Goal: Transaction & Acquisition: Obtain resource

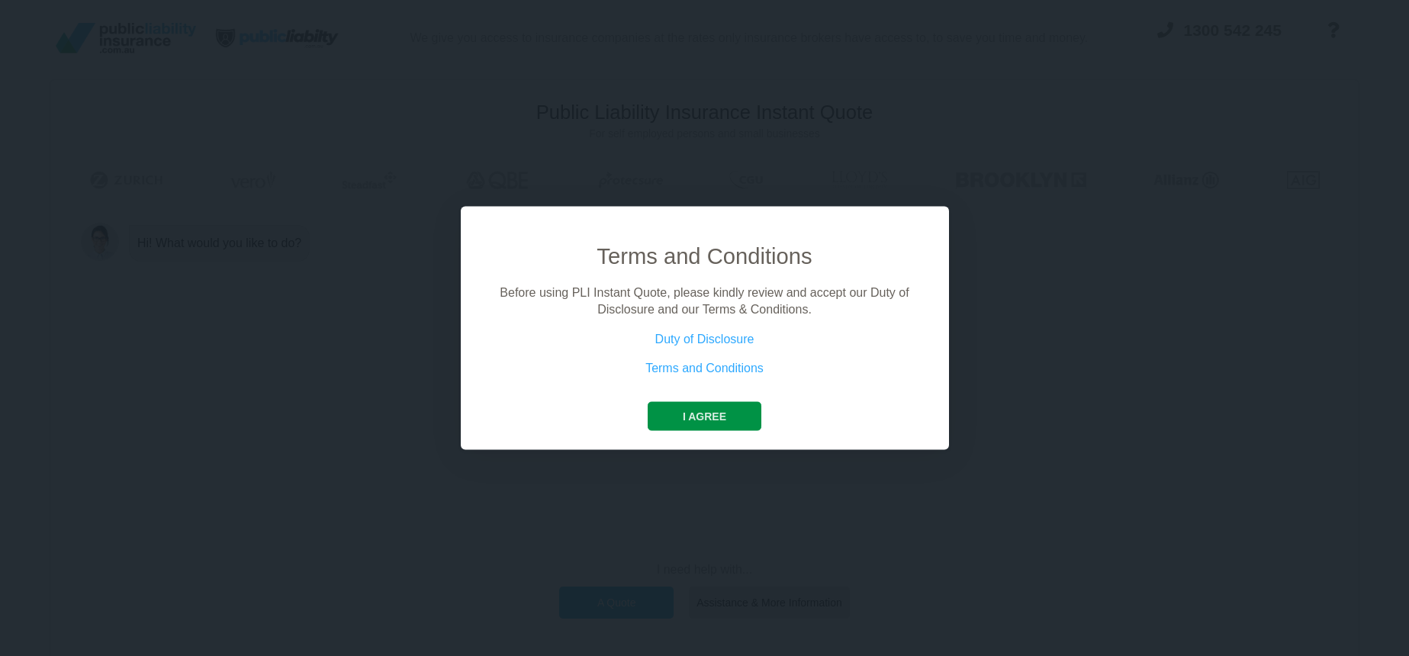
click at [717, 413] on button "I agree" at bounding box center [705, 415] width 114 height 29
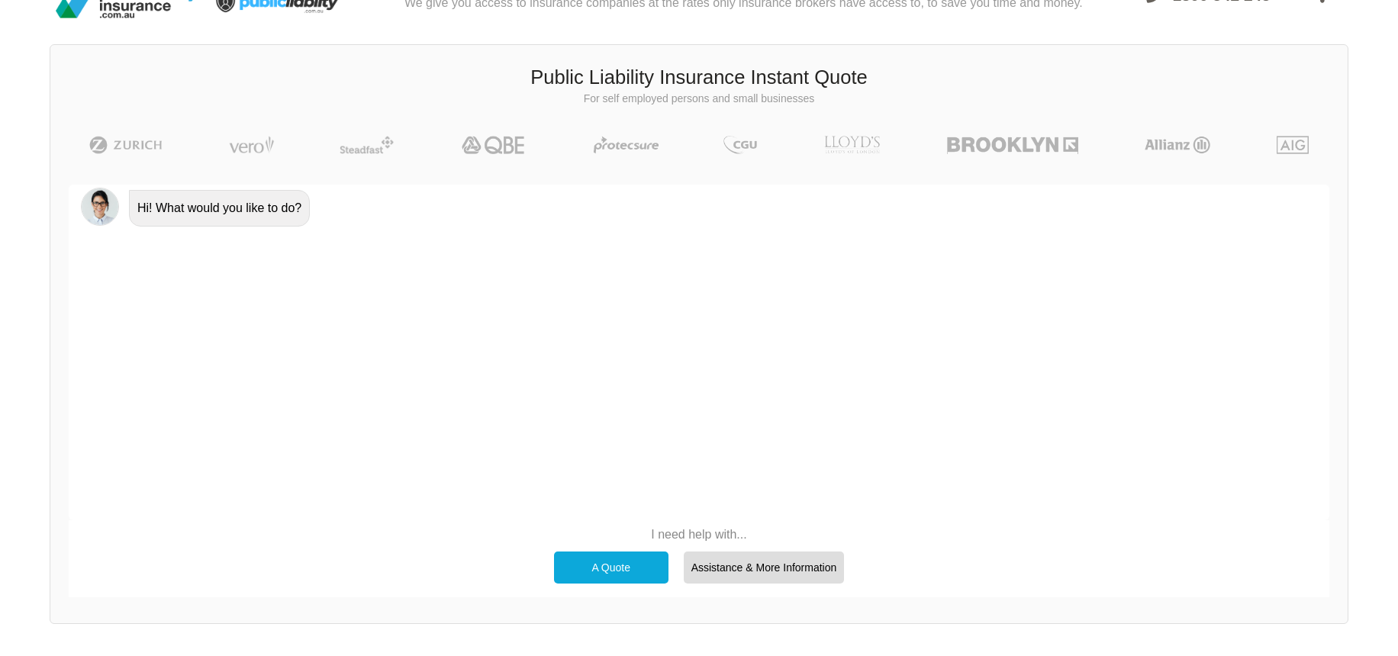
scroll to position [38, 0]
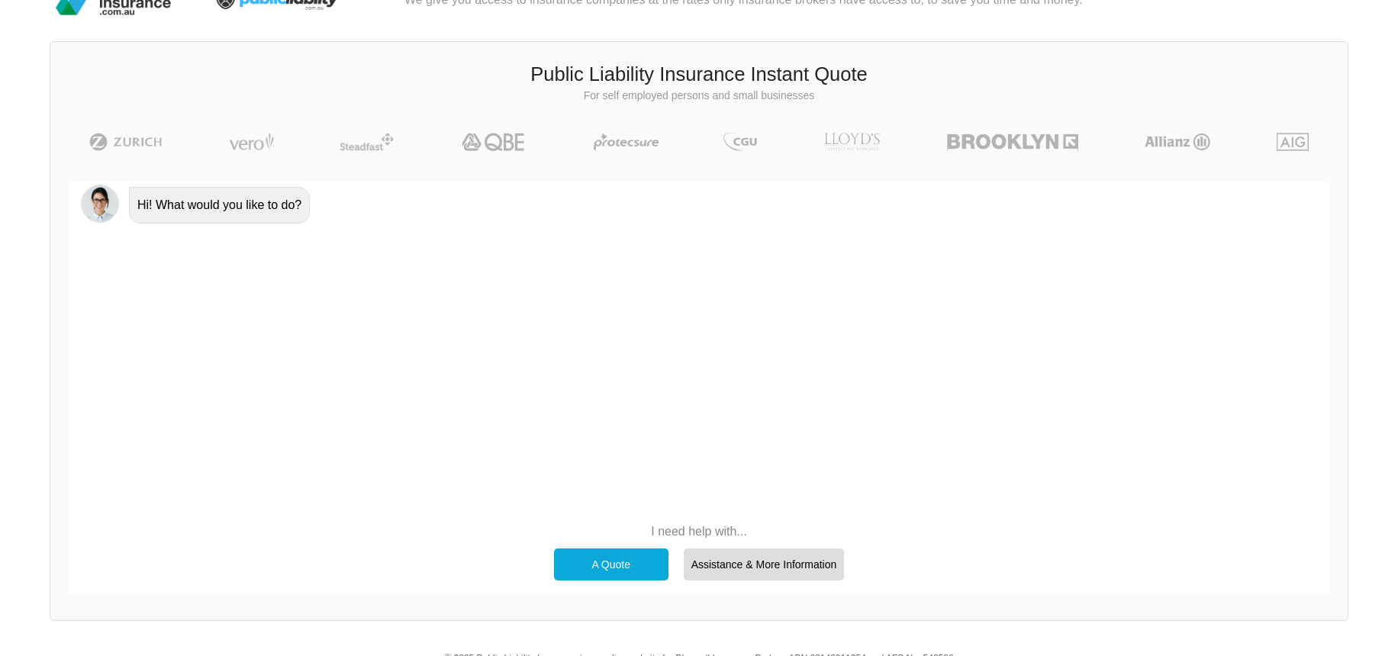
click at [629, 568] on div "A Quote" at bounding box center [611, 565] width 114 height 32
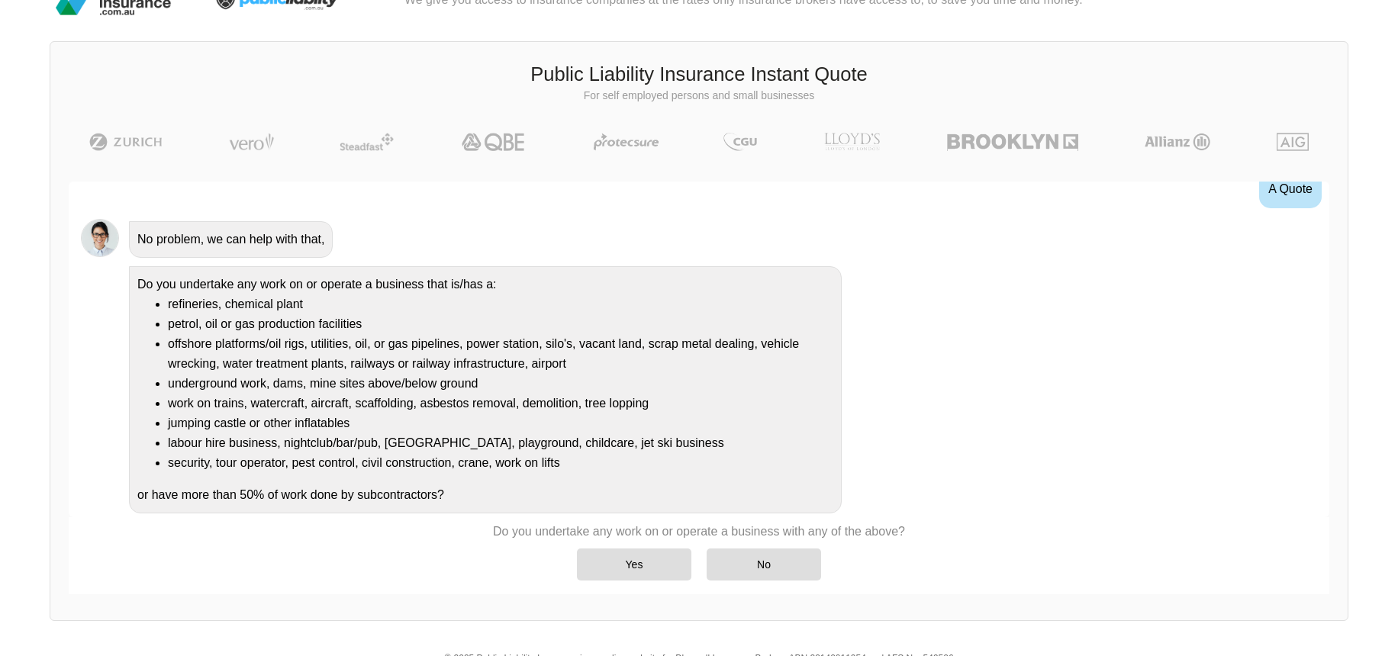
scroll to position [77, 0]
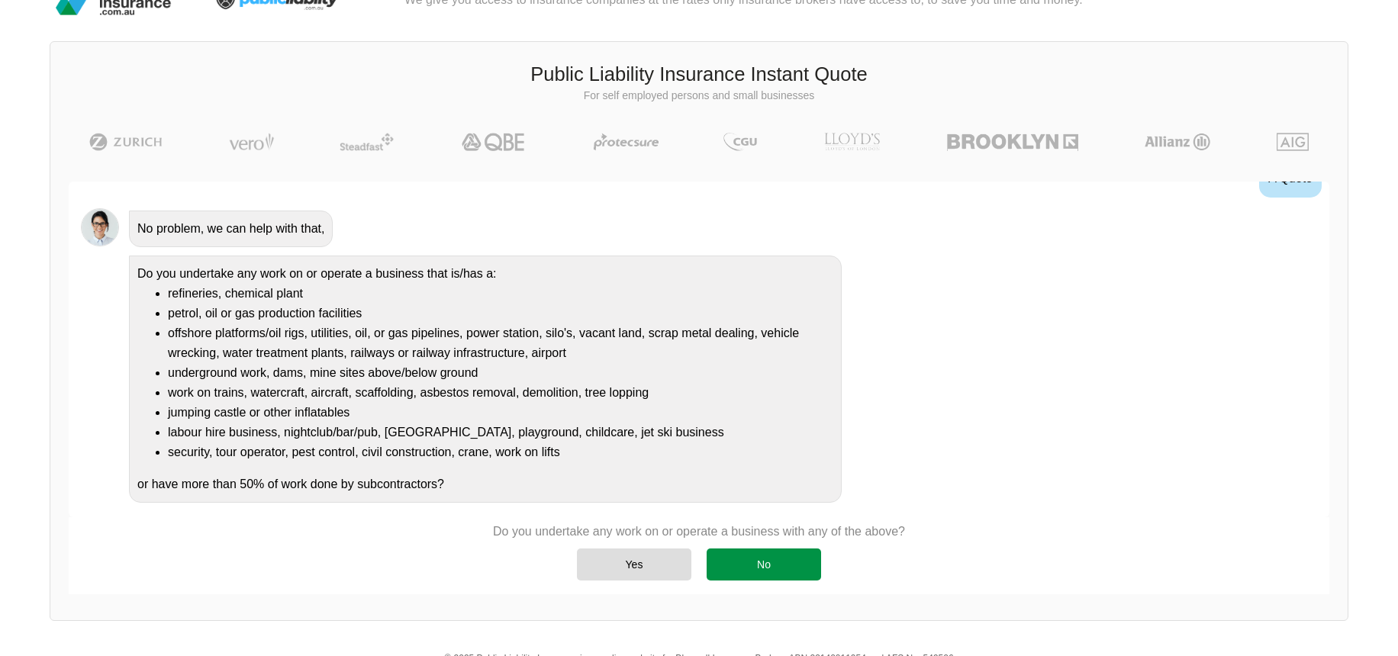
click at [780, 559] on div "No" at bounding box center [763, 565] width 114 height 32
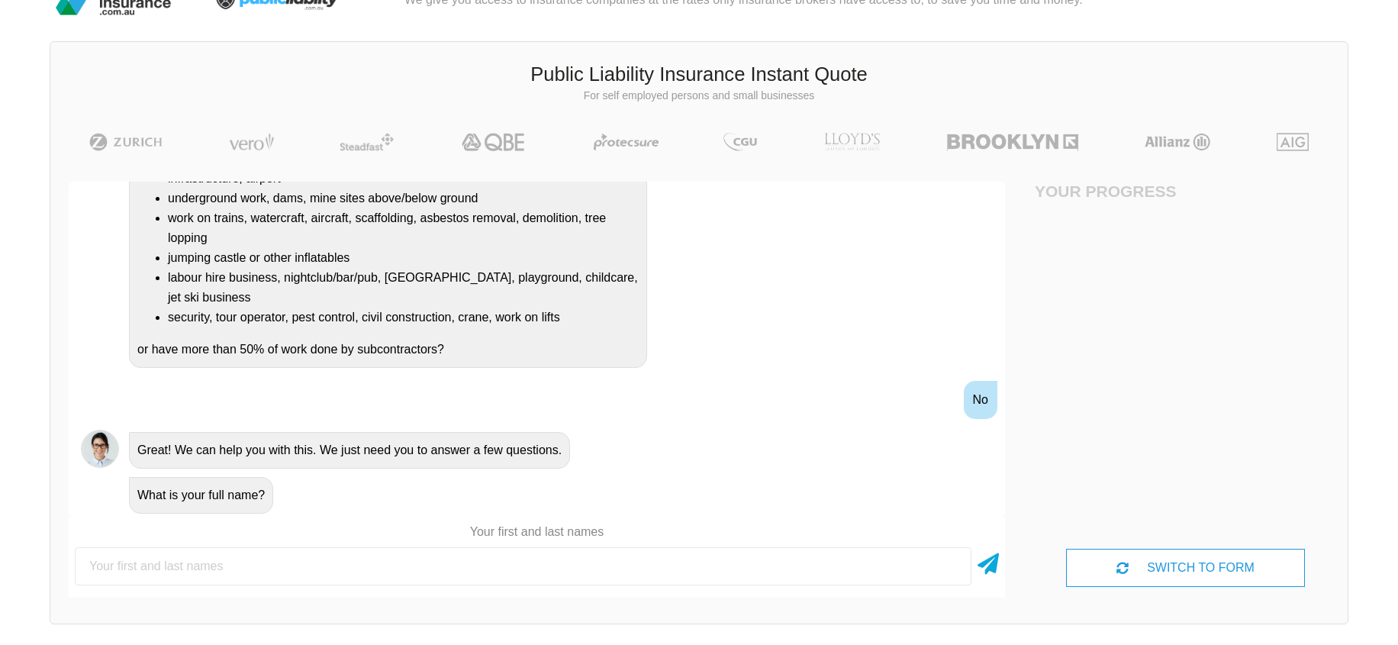
scroll to position [81, 69]
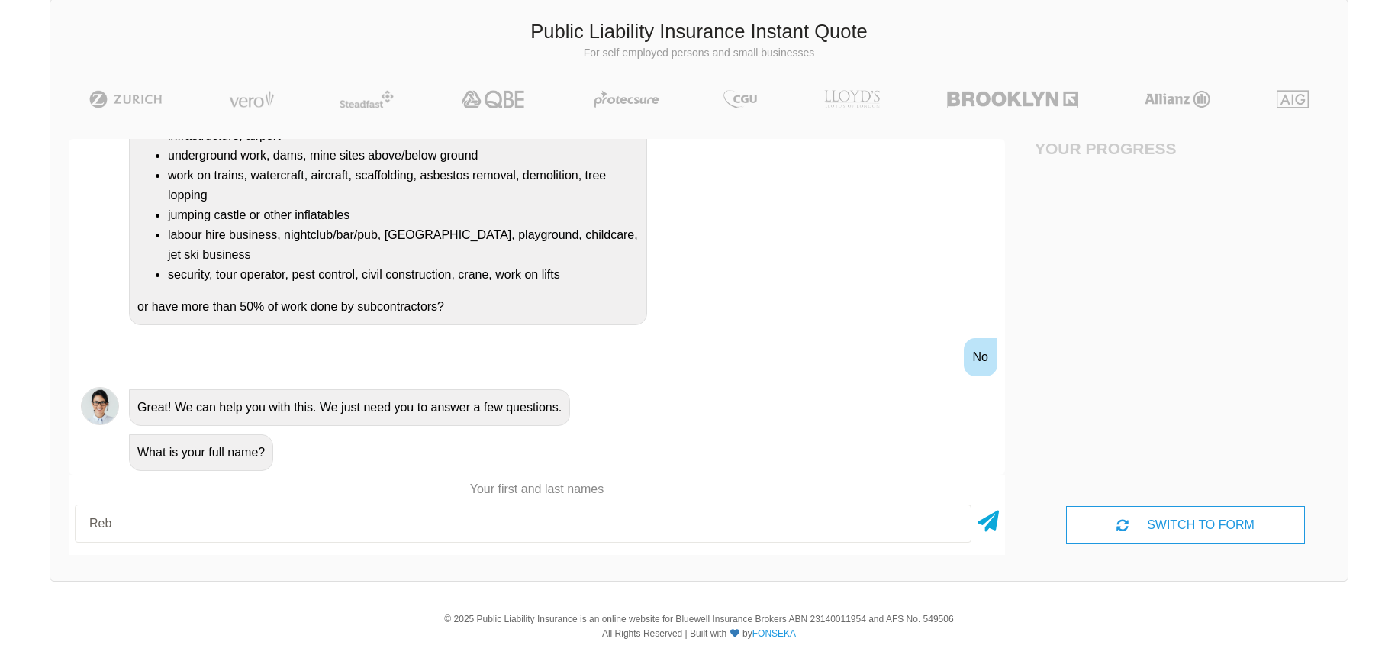
type input "Rebe"
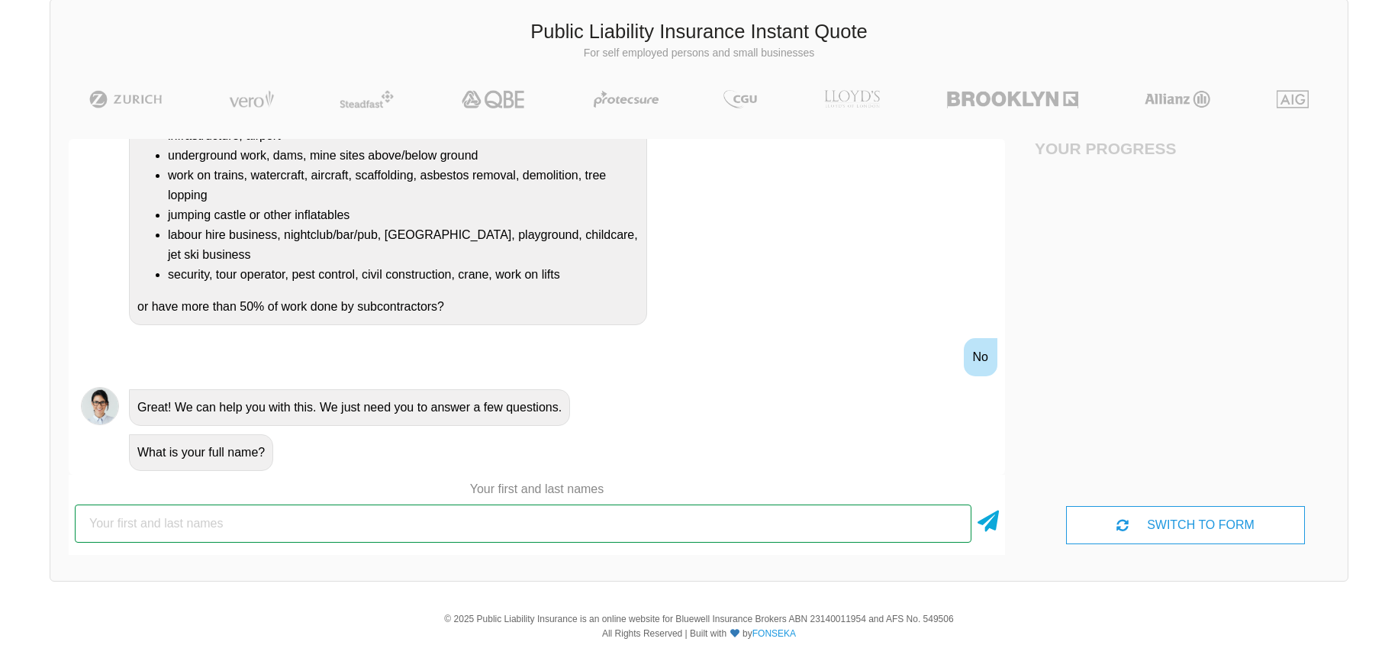
type input "[PERSON_NAME]"
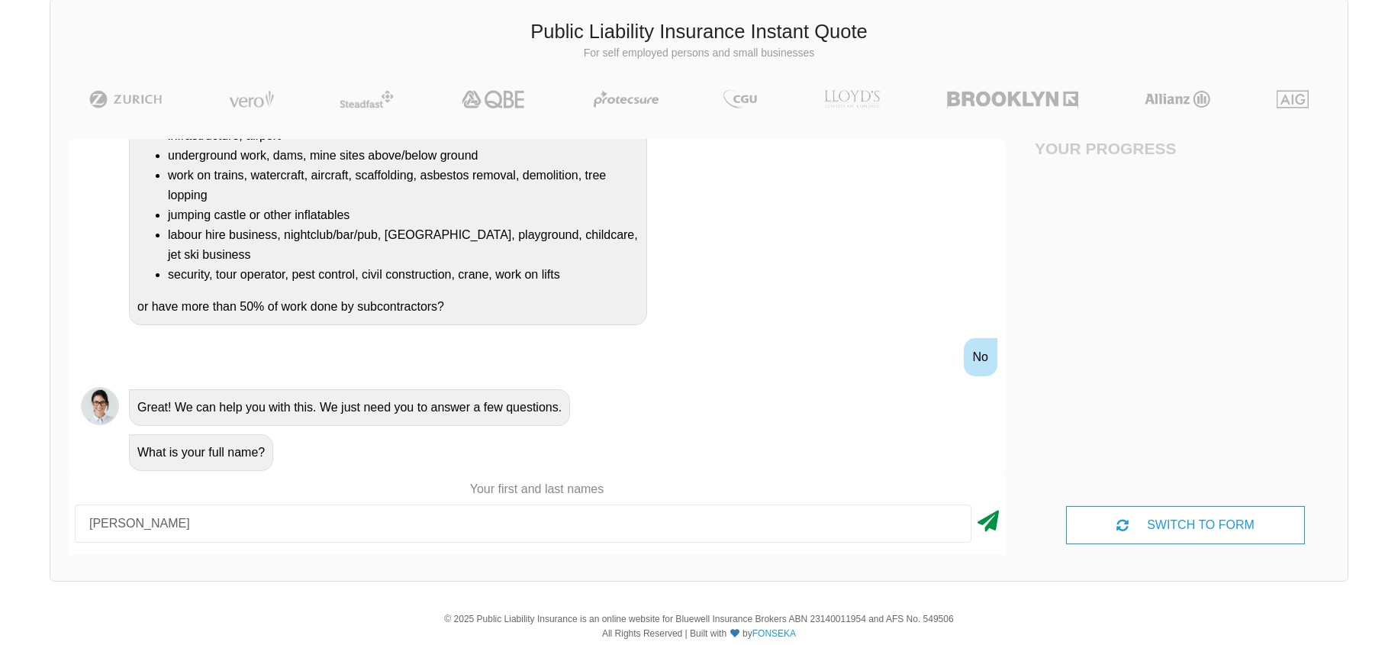
click at [977, 513] on icon at bounding box center [987, 517] width 21 height 27
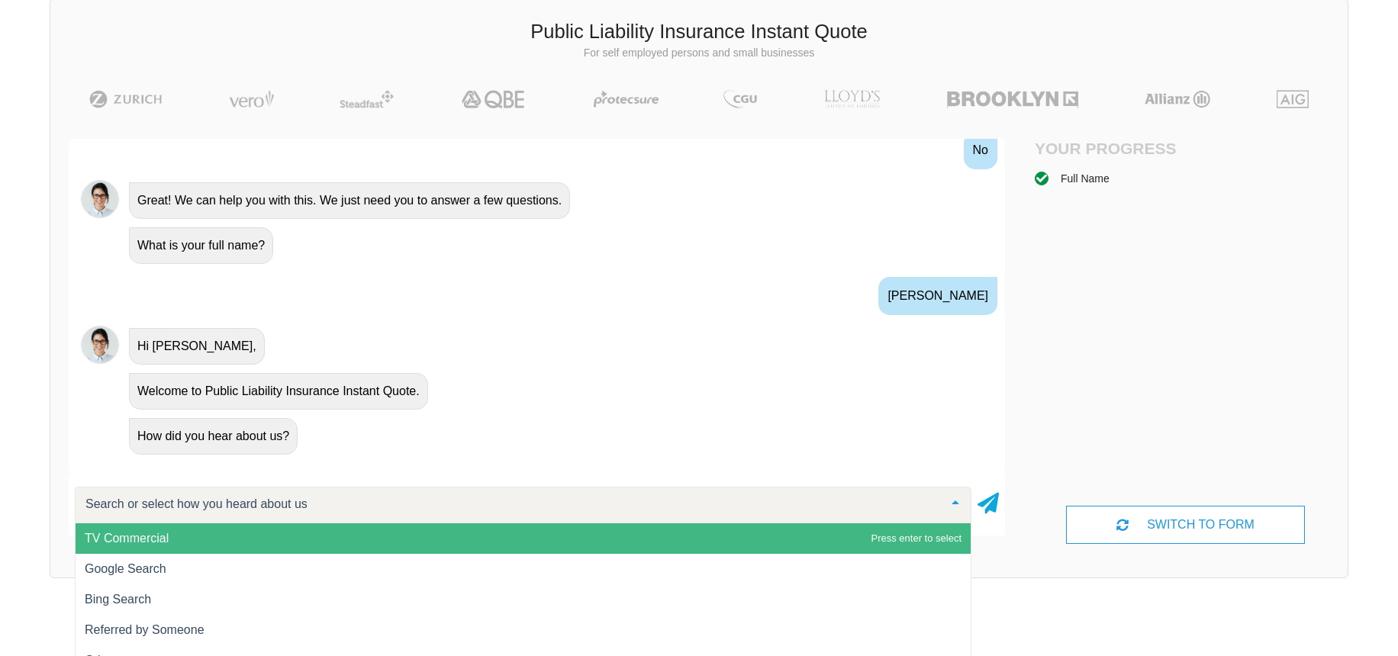
scroll to position [507, 0]
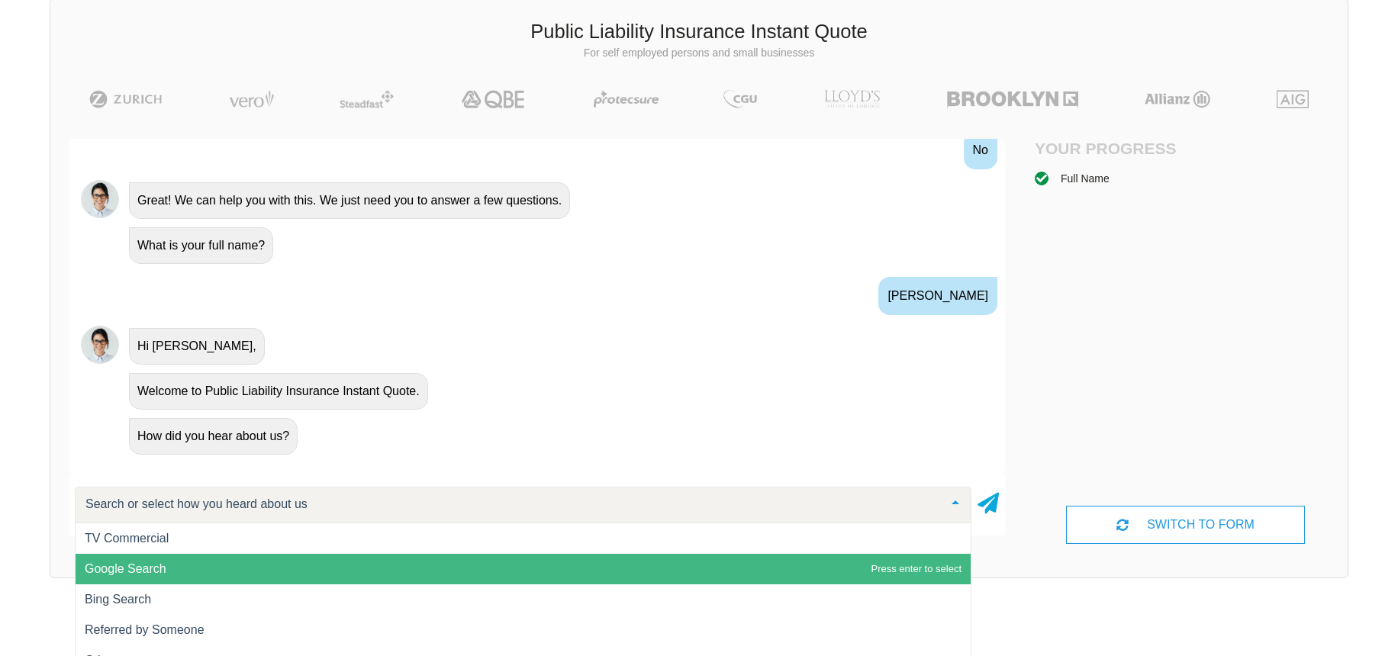
click at [205, 571] on span "Google Search" at bounding box center [523, 569] width 895 height 31
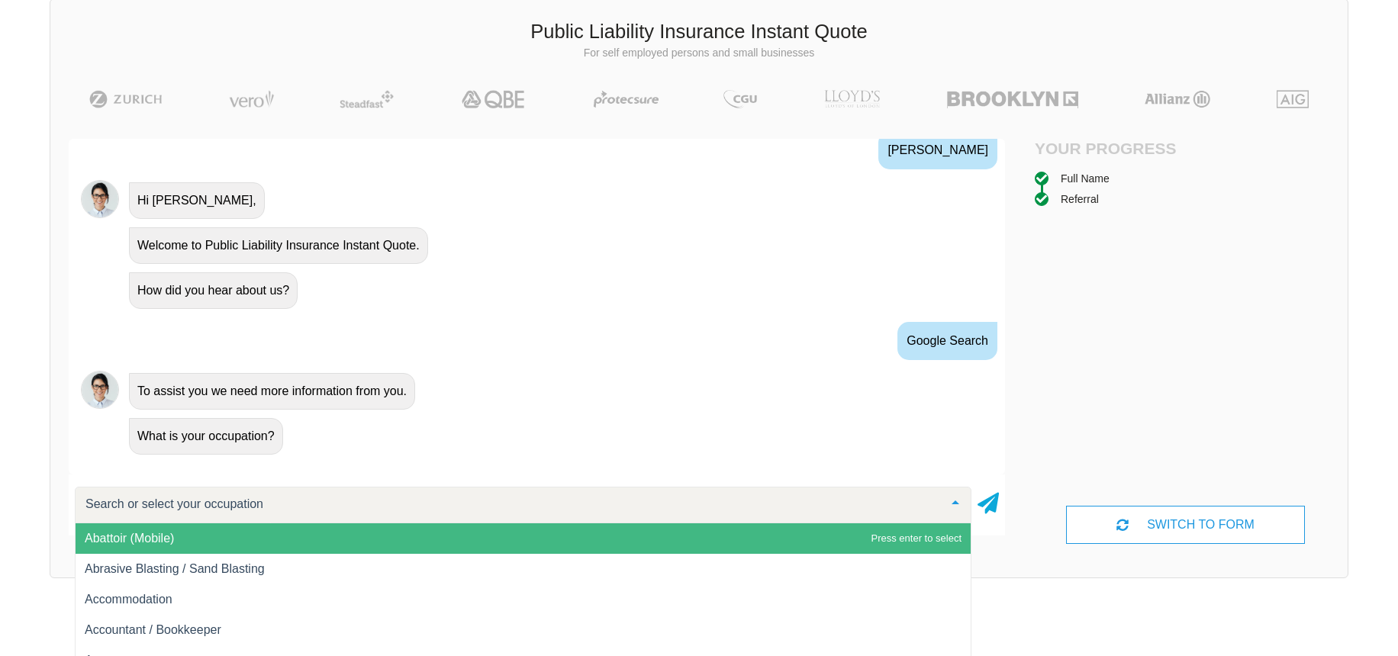
scroll to position [652, 0]
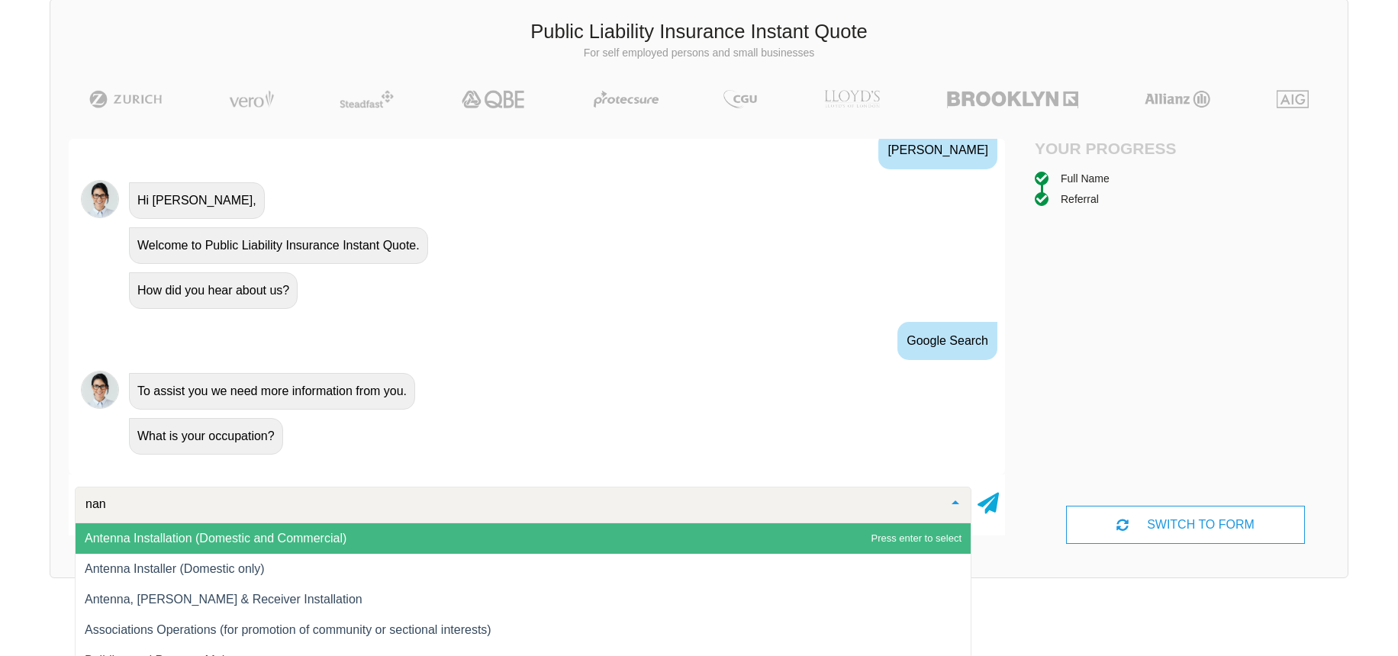
type input "nann"
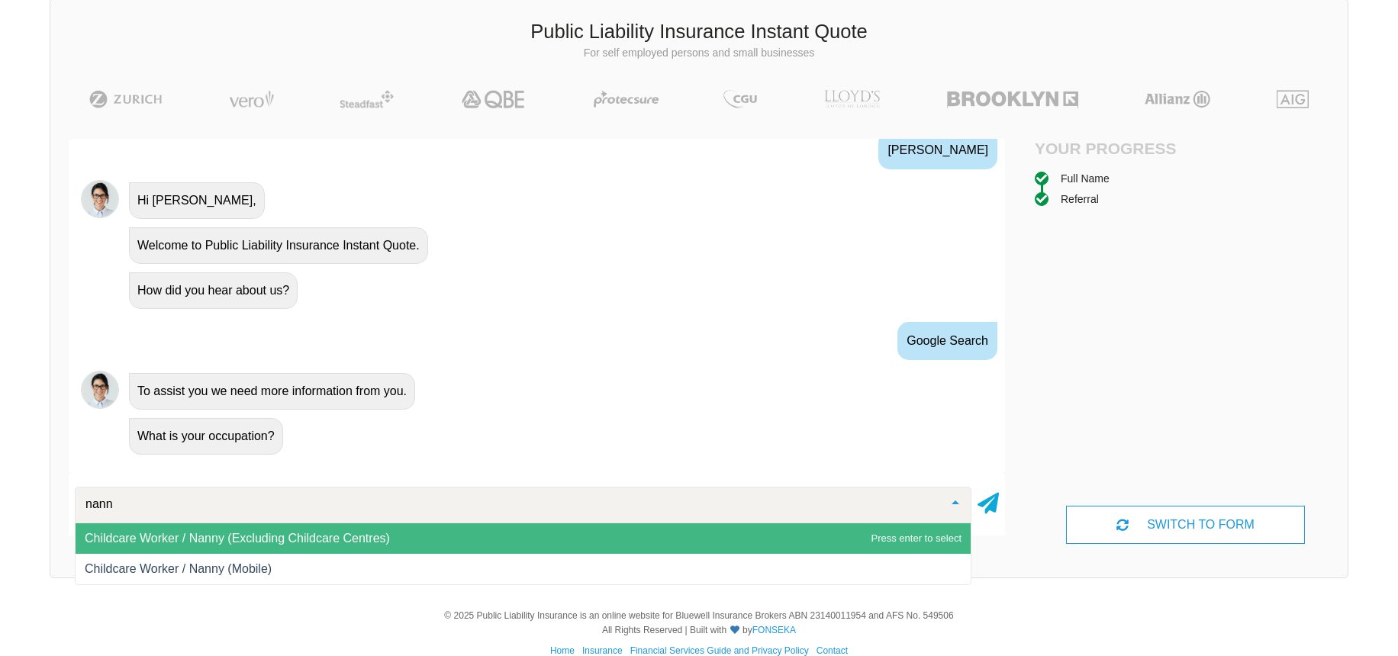
click at [280, 536] on span "Childcare Worker / Nanny (Excluding Childcare Centres)" at bounding box center [237, 538] width 305 height 13
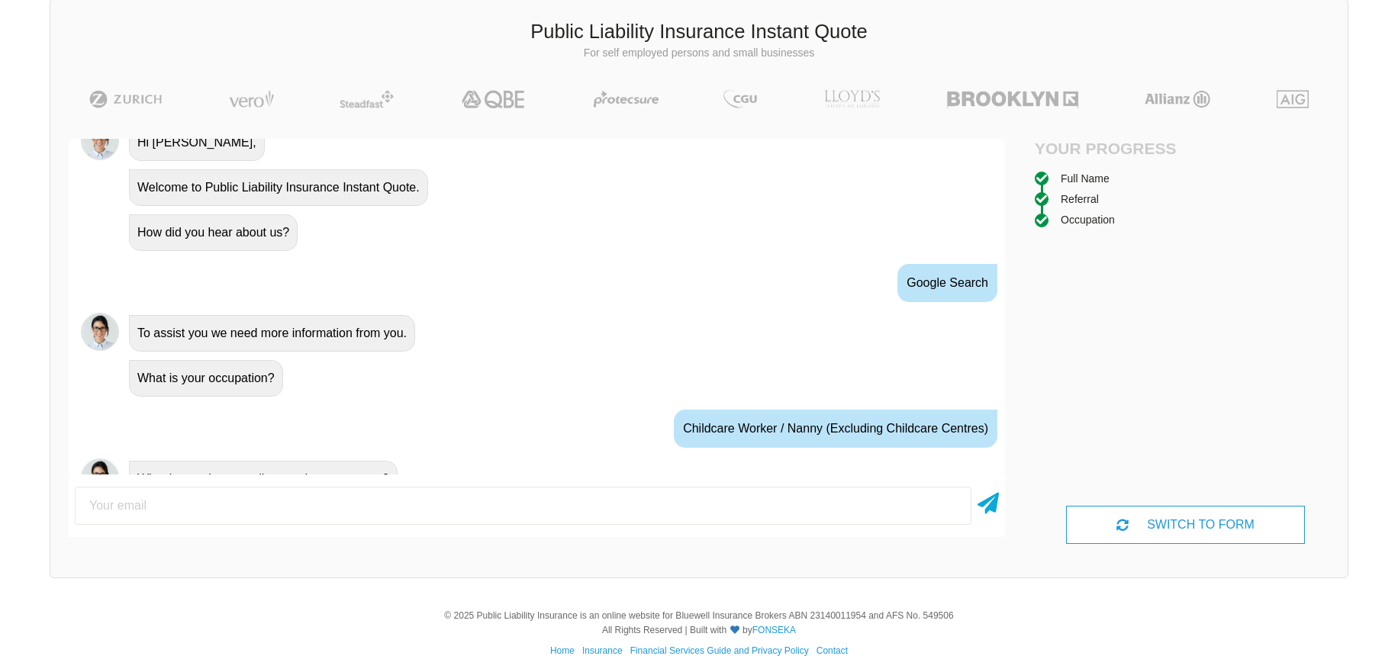
scroll to position [709, 0]
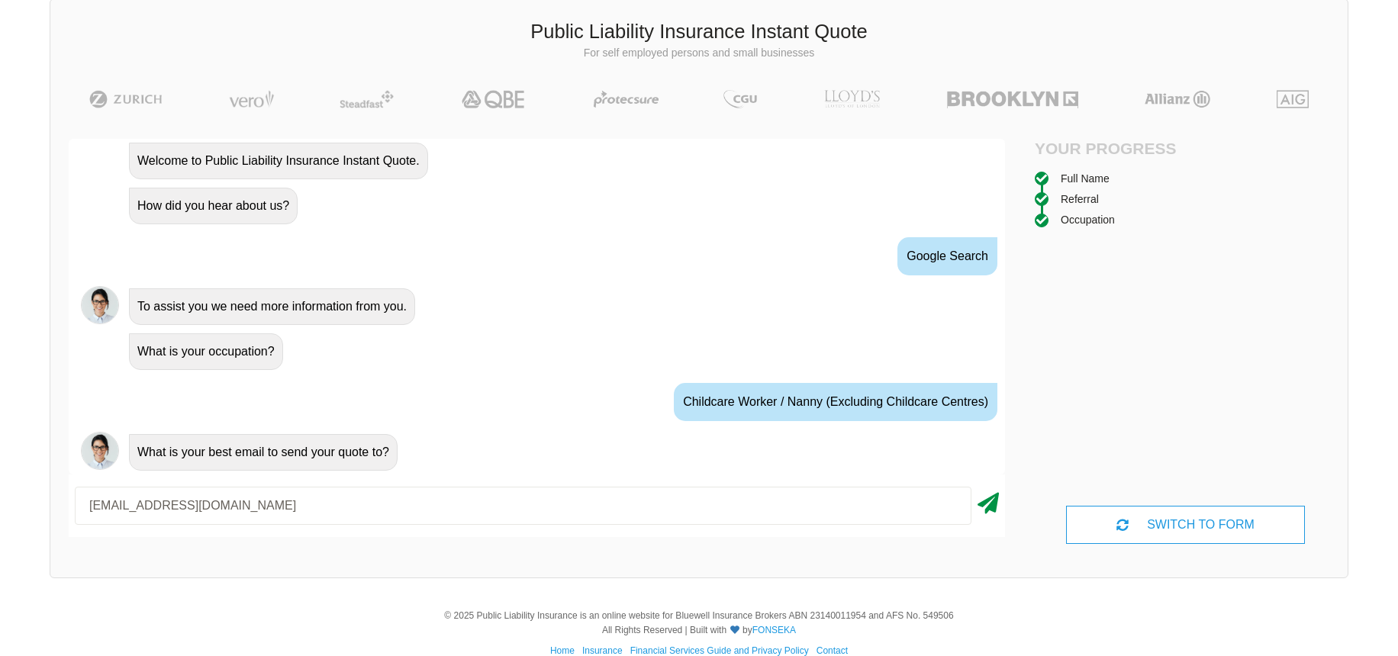
type input "[EMAIL_ADDRESS][DOMAIN_NAME]"
click at [993, 493] on icon at bounding box center [987, 500] width 21 height 27
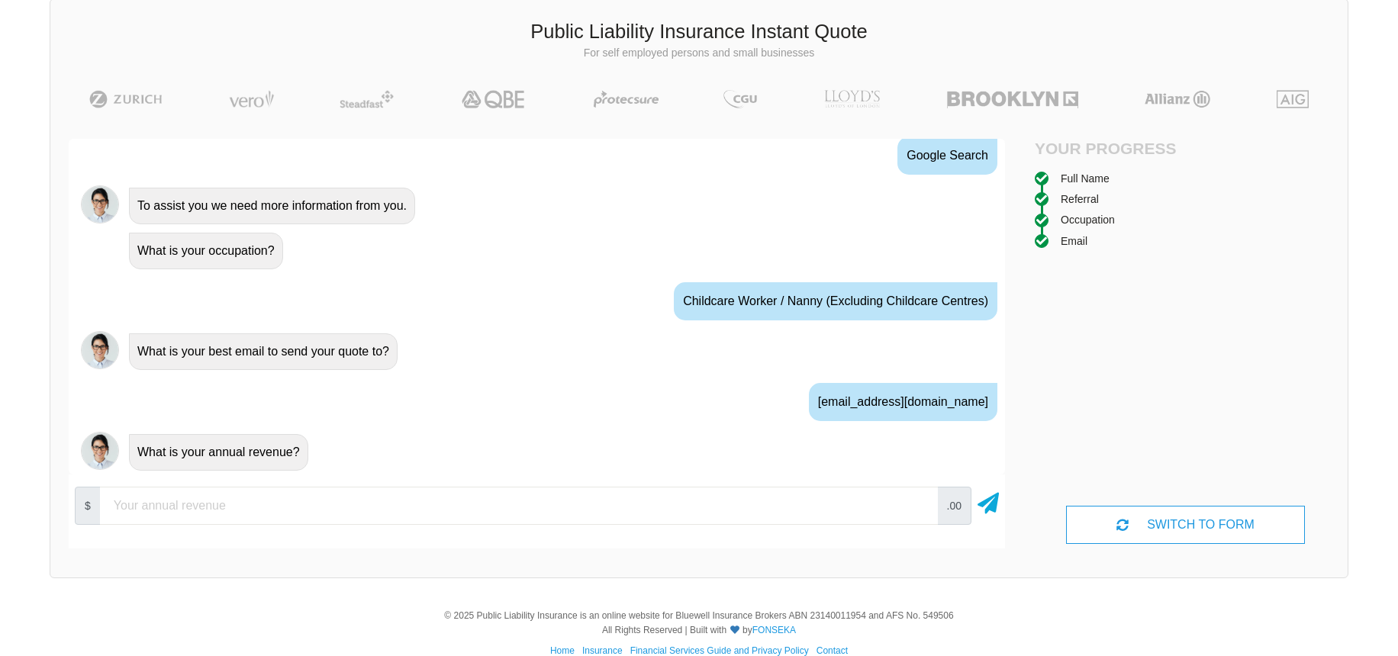
scroll to position [835, 0]
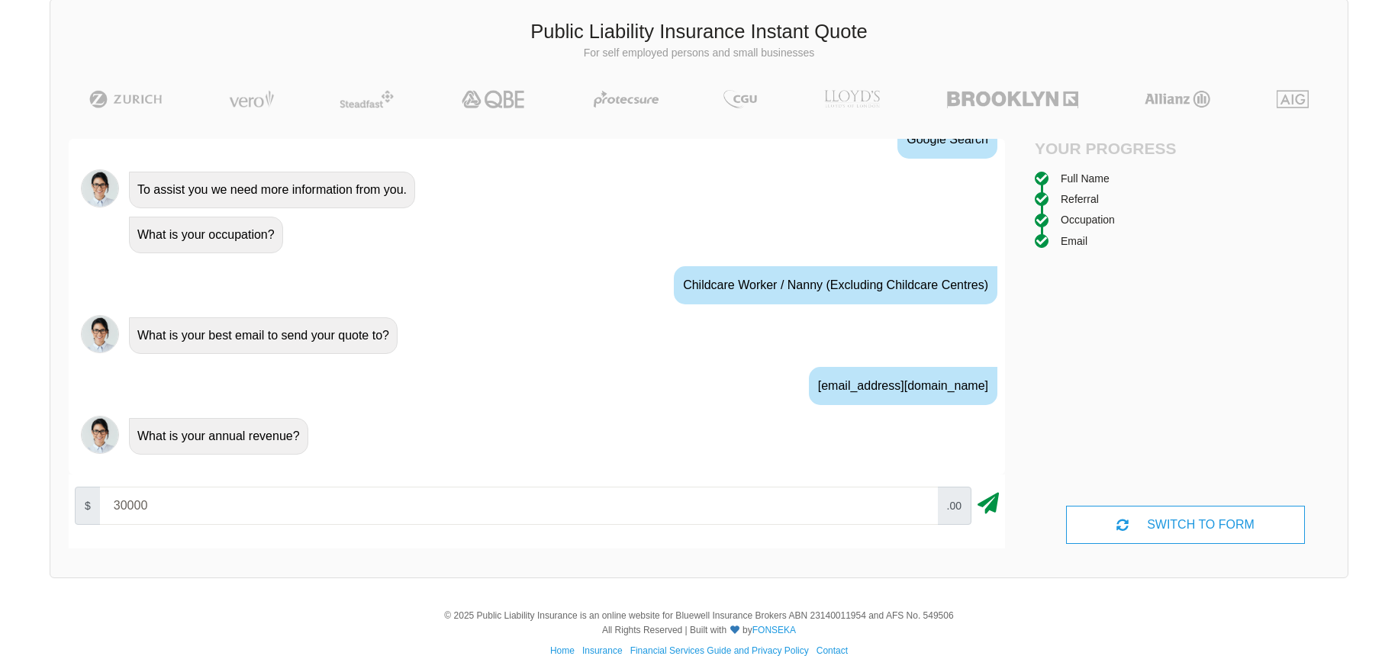
type input "30000"
click at [989, 504] on icon at bounding box center [987, 500] width 21 height 27
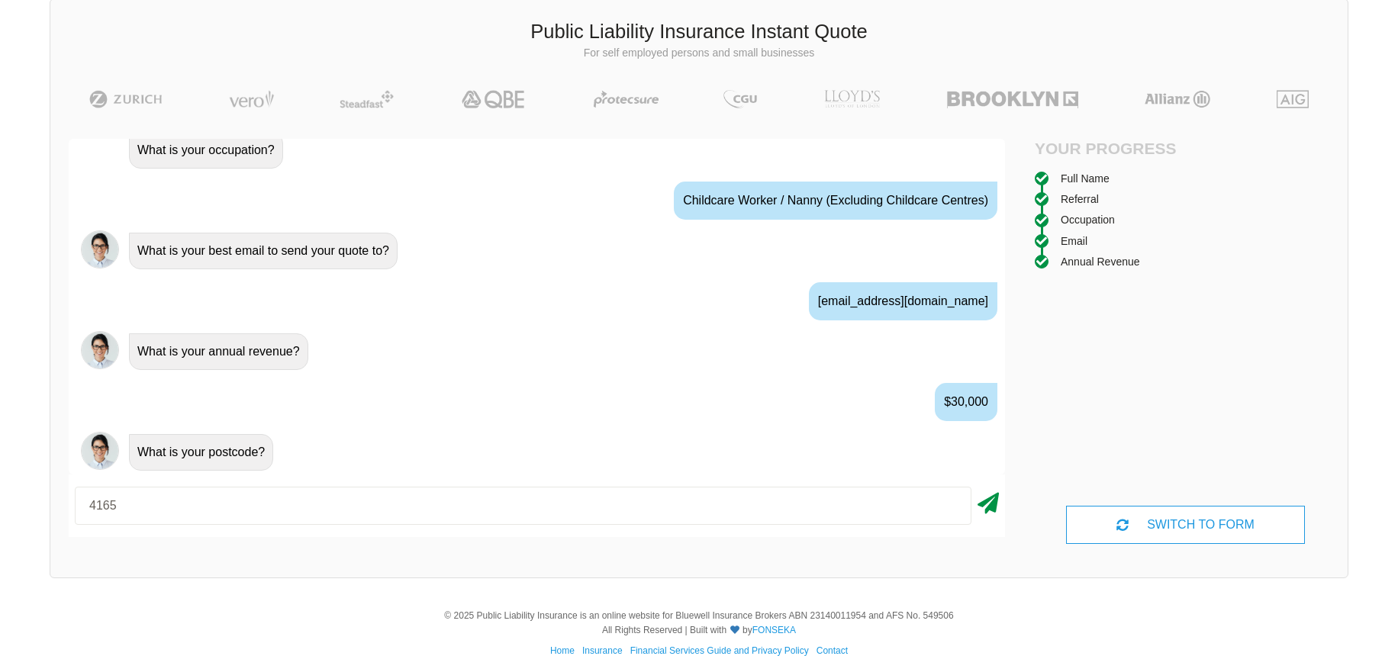
type input "4165"
click at [988, 497] on icon at bounding box center [987, 500] width 21 height 27
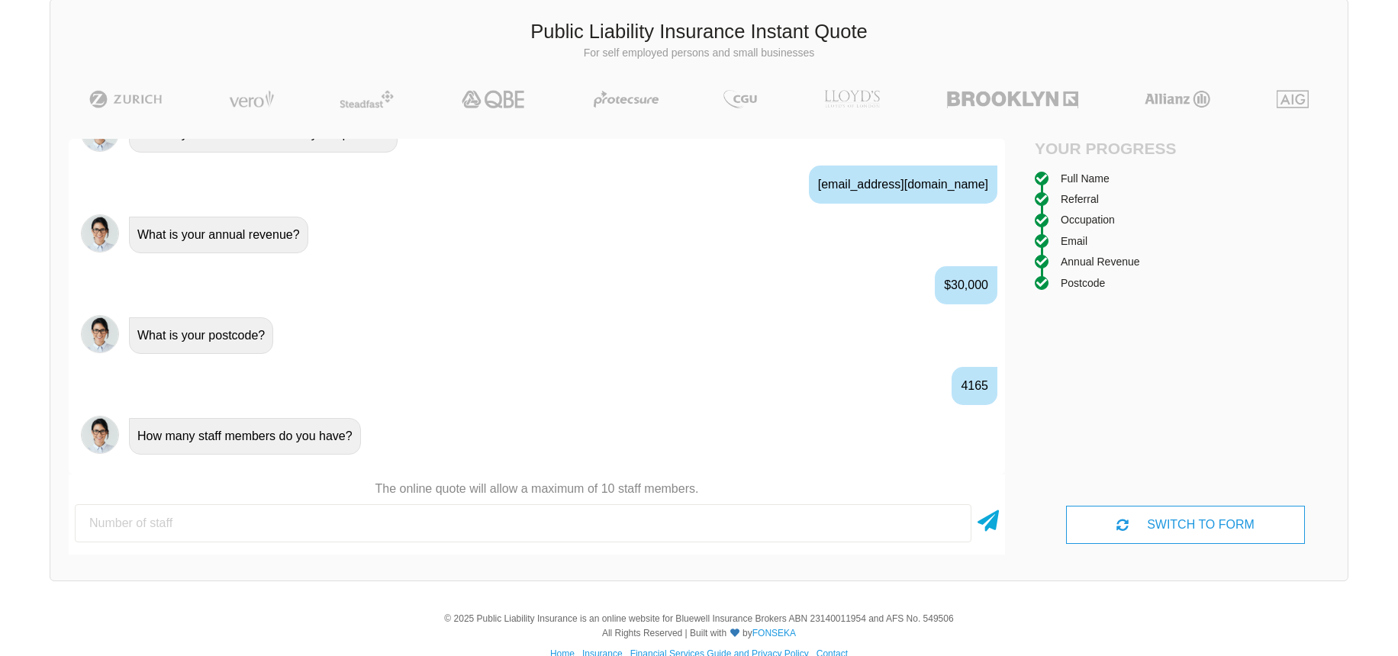
scroll to position [1055, 0]
type input "1"
type input "0"
click at [990, 520] on icon at bounding box center [987, 517] width 21 height 27
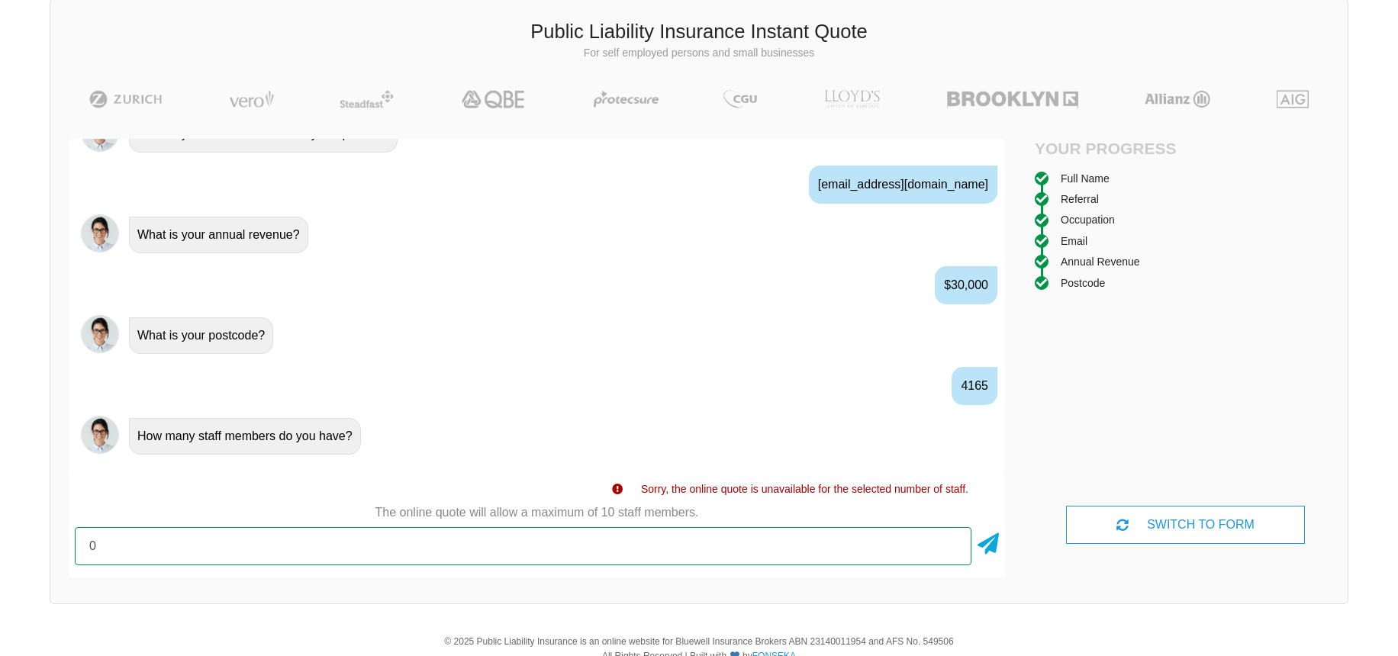
click at [680, 554] on input "0" at bounding box center [523, 546] width 896 height 38
type input "1"
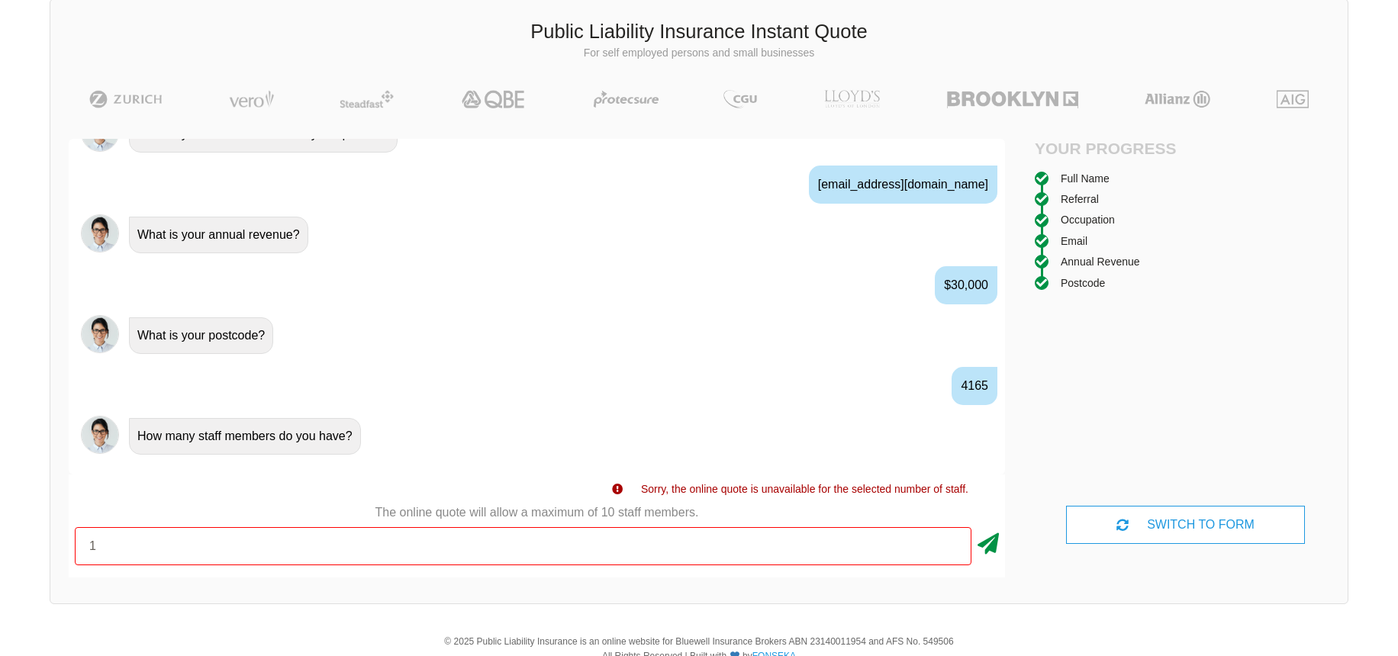
click at [984, 537] on icon at bounding box center [987, 540] width 21 height 27
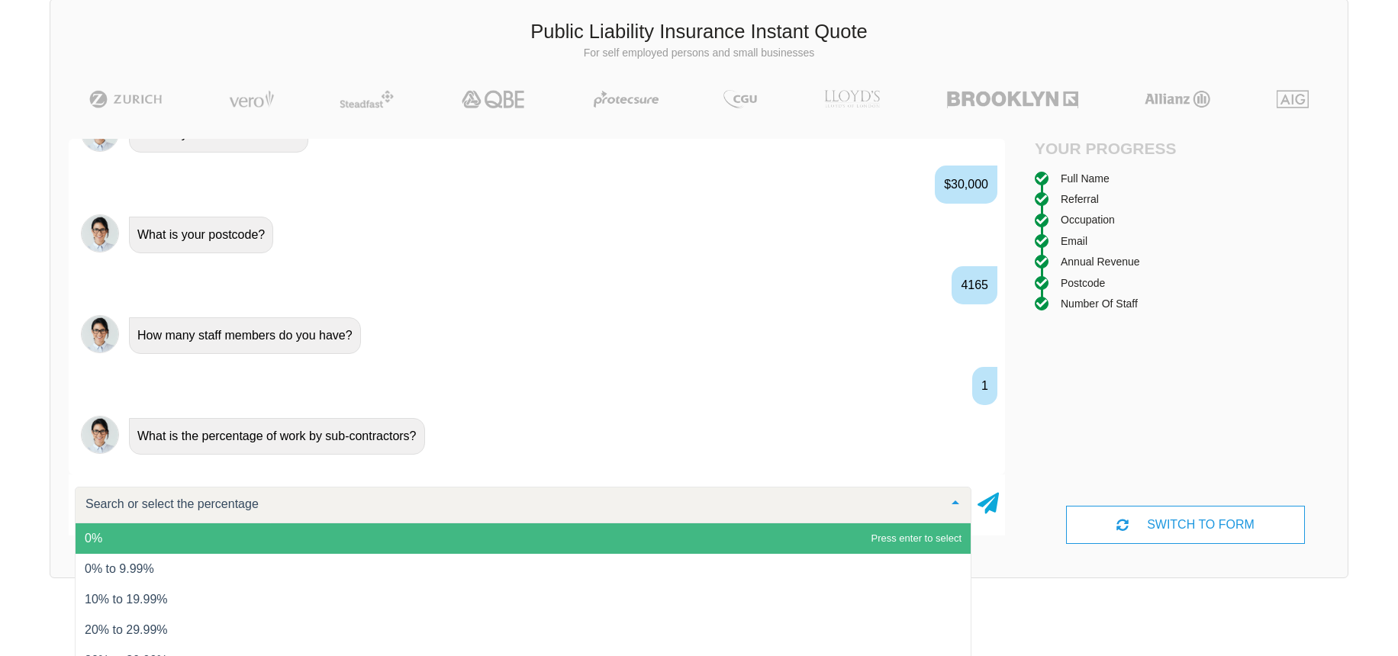
click at [288, 534] on span "0%" at bounding box center [523, 538] width 895 height 31
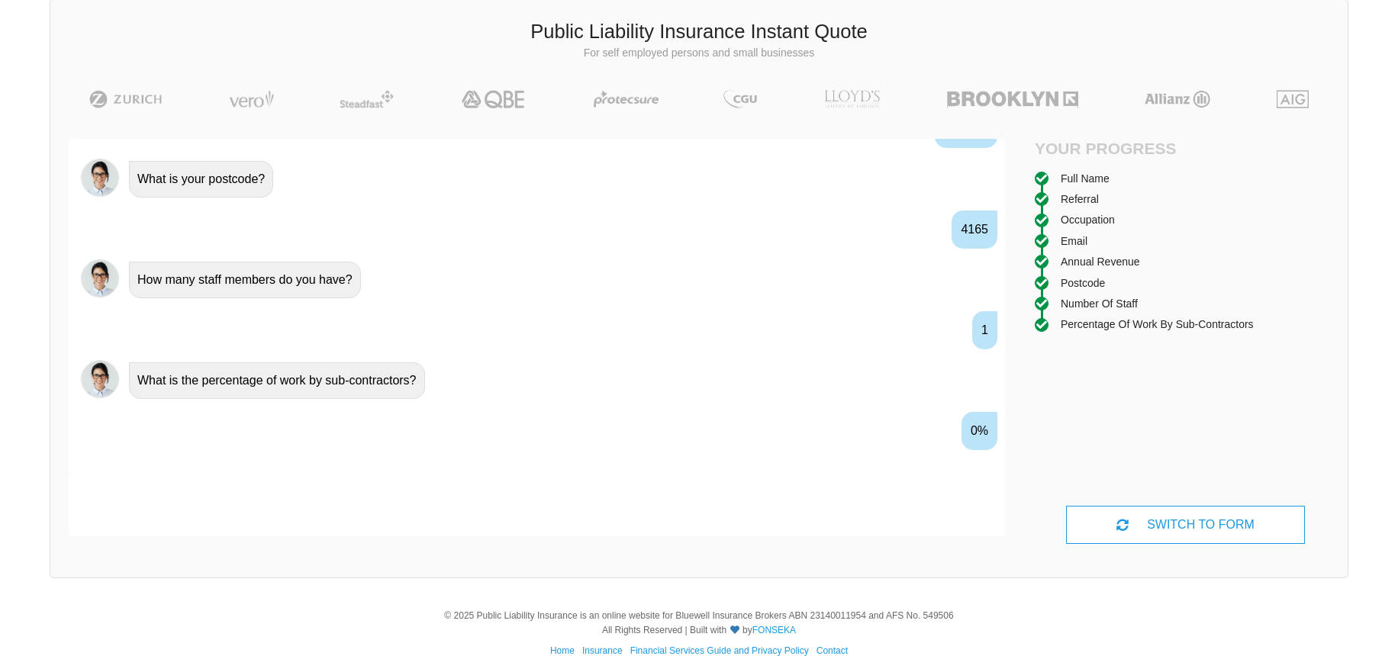
scroll to position [1212, 0]
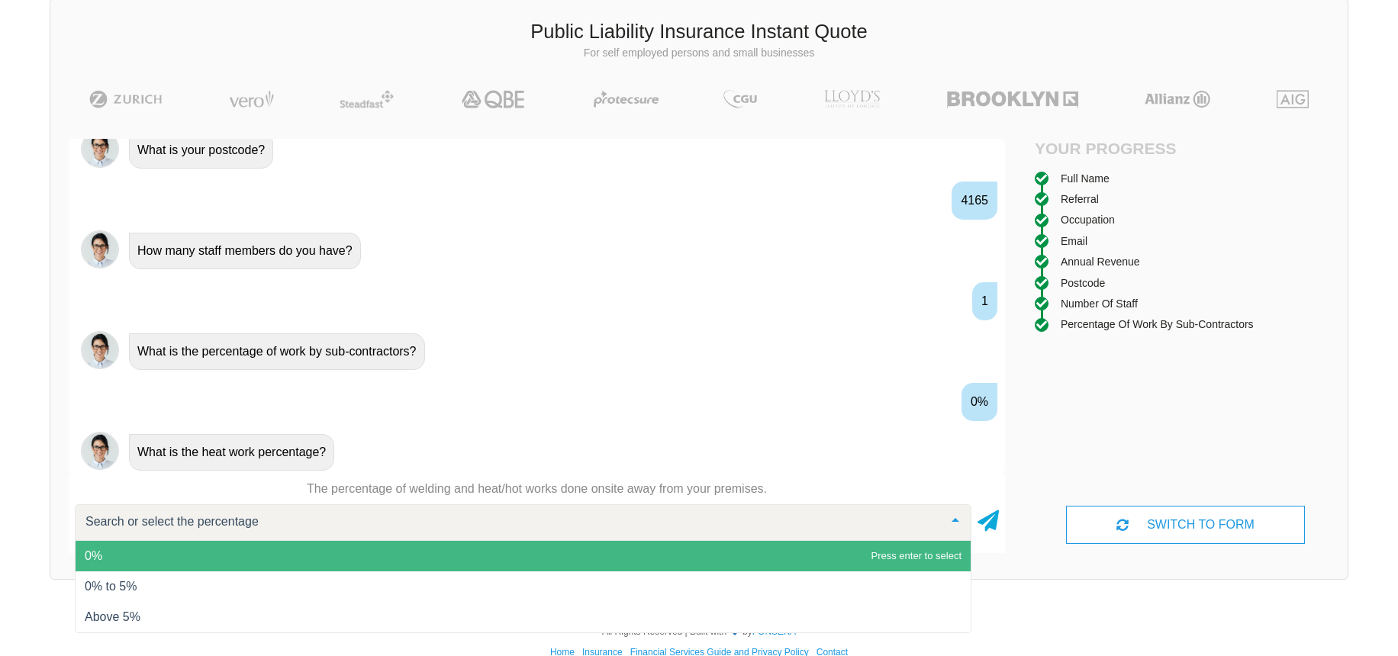
click at [280, 550] on span "0%" at bounding box center [523, 556] width 895 height 31
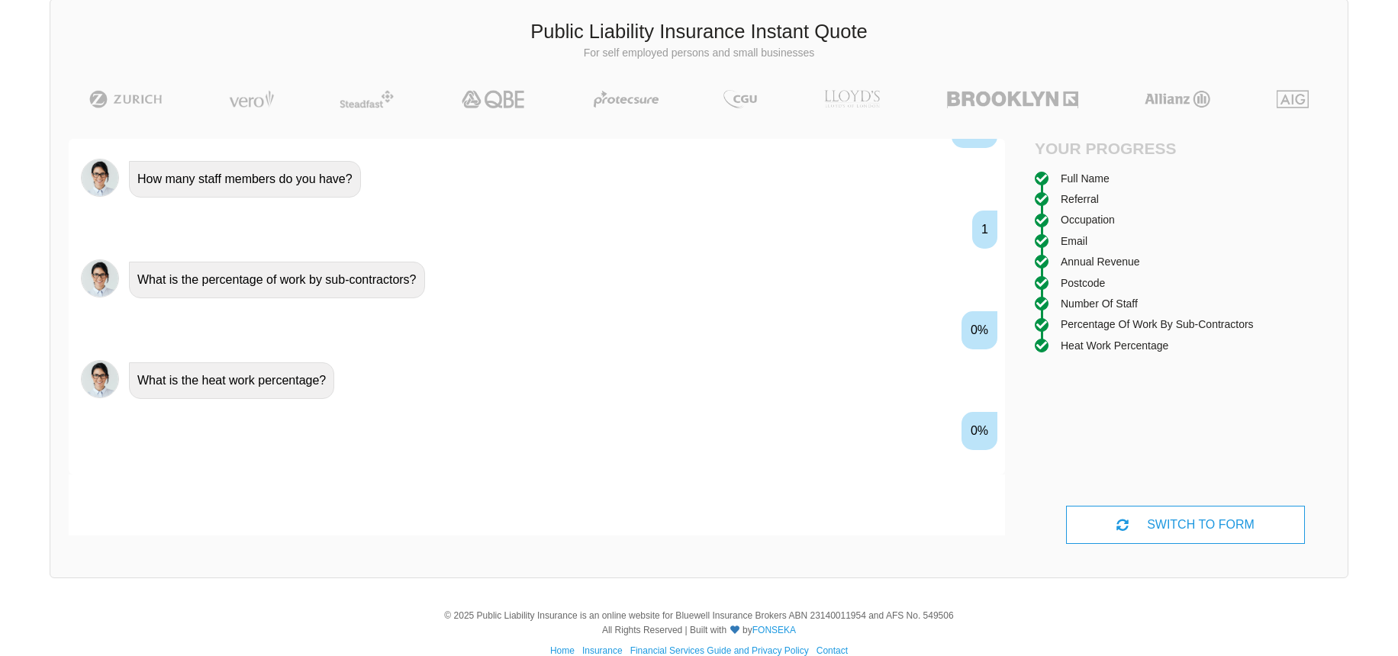
scroll to position [1313, 0]
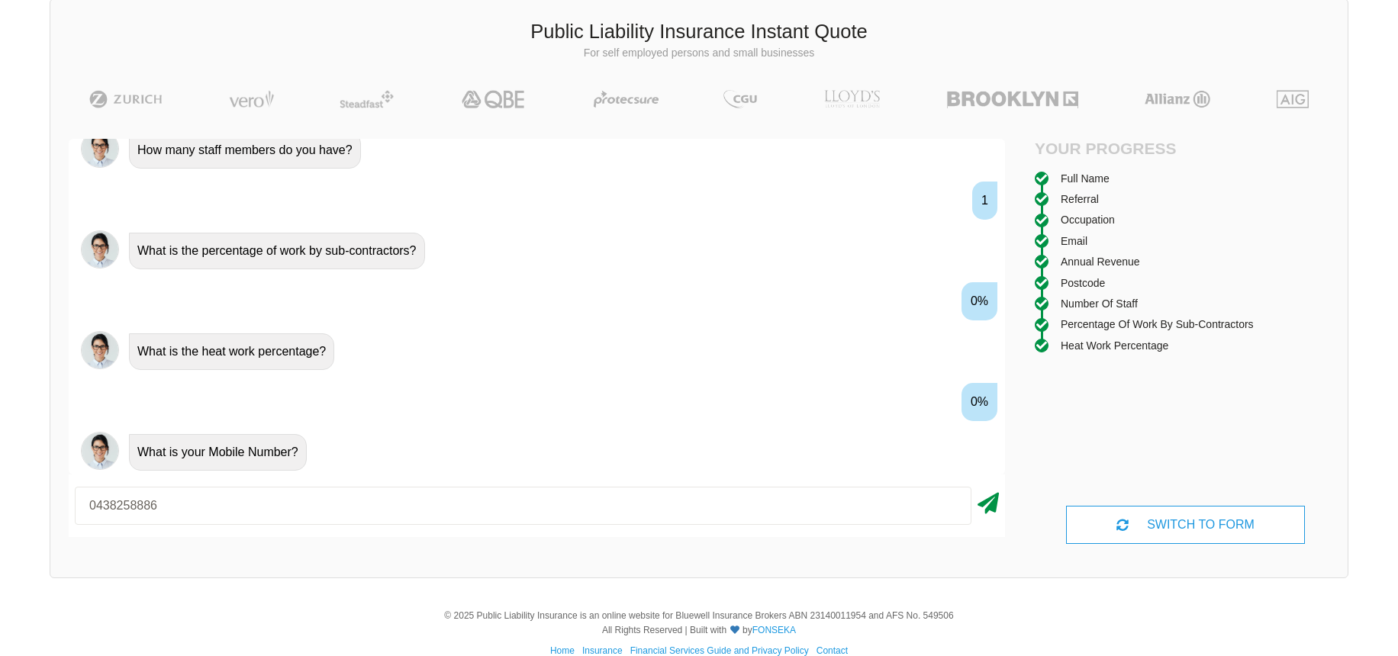
type input "0438258886"
click at [992, 497] on icon at bounding box center [987, 500] width 21 height 27
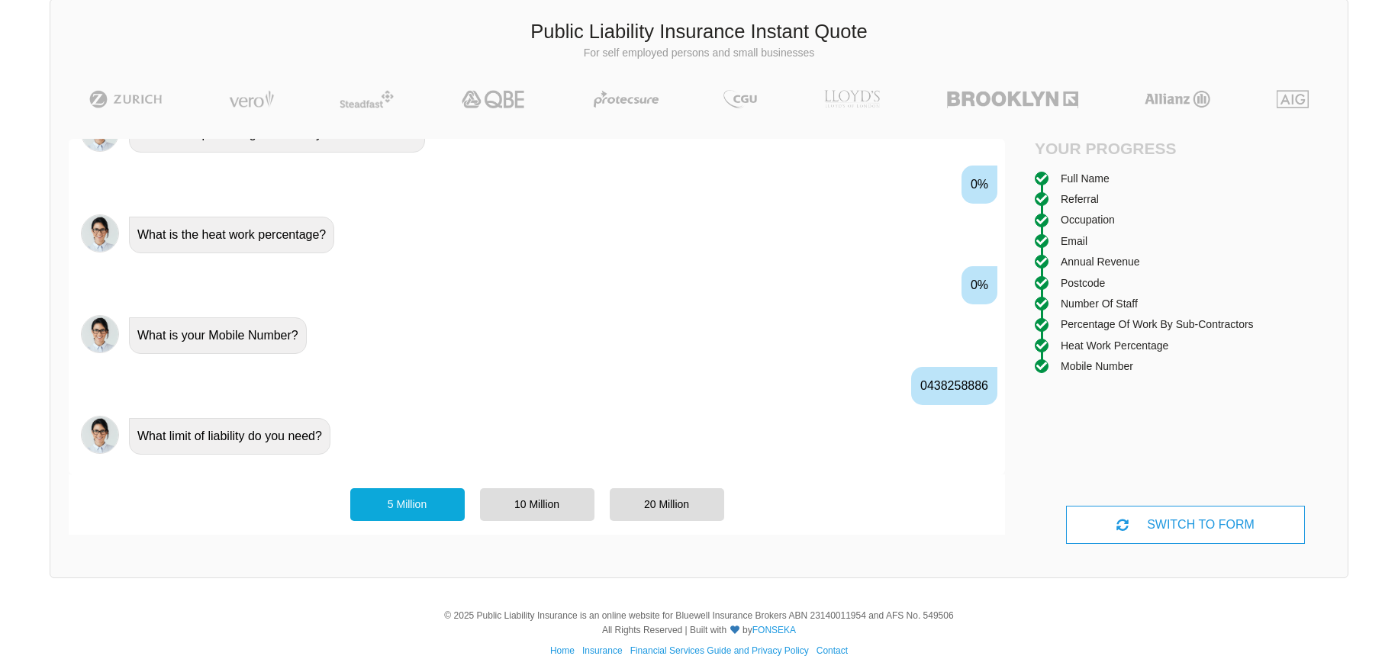
scroll to position [1458, 0]
click at [413, 511] on div "5 Million" at bounding box center [407, 504] width 114 height 32
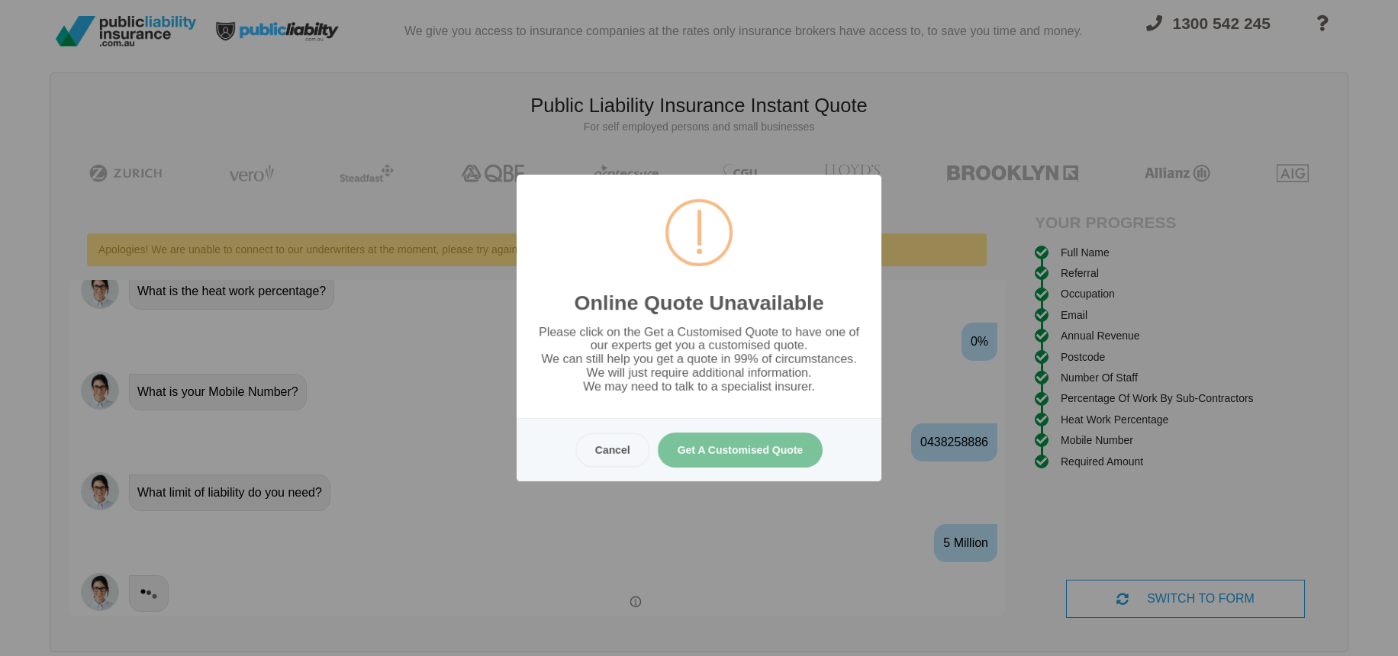
scroll to position [0, 0]
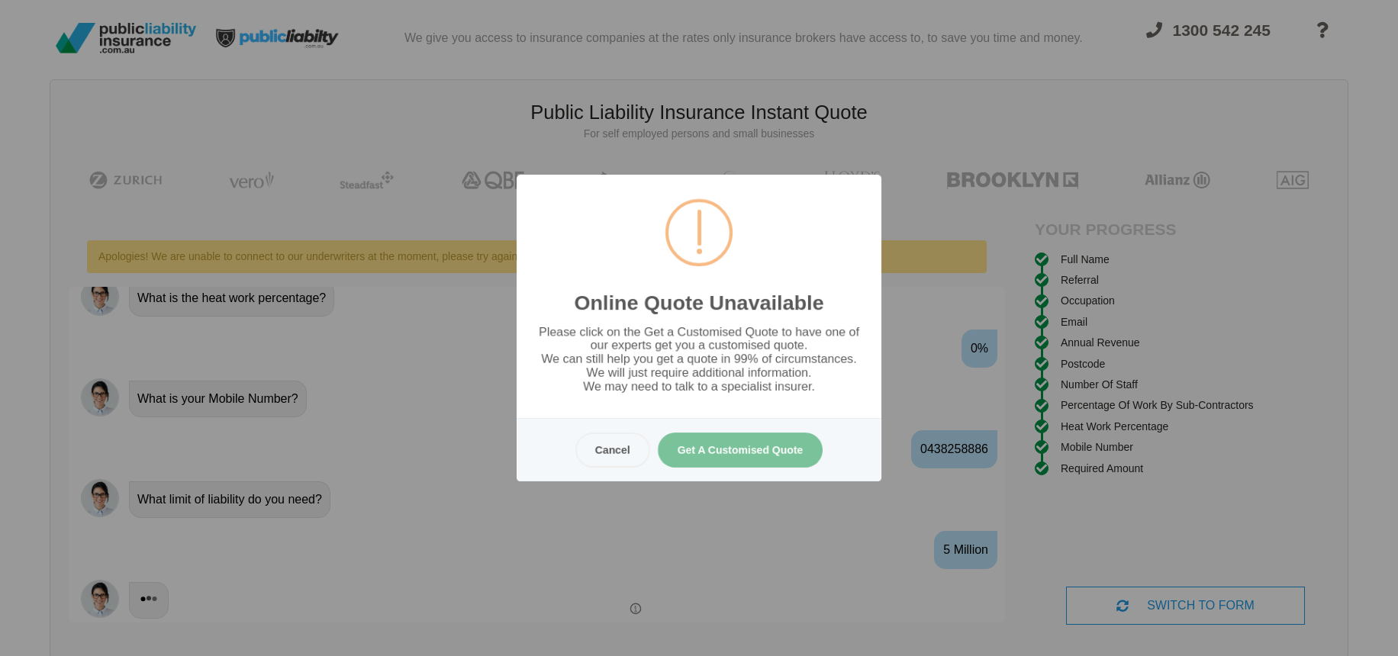
click at [750, 449] on button "Get A Customised Quote" at bounding box center [741, 450] width 166 height 35
